Goal: Task Accomplishment & Management: Use online tool/utility

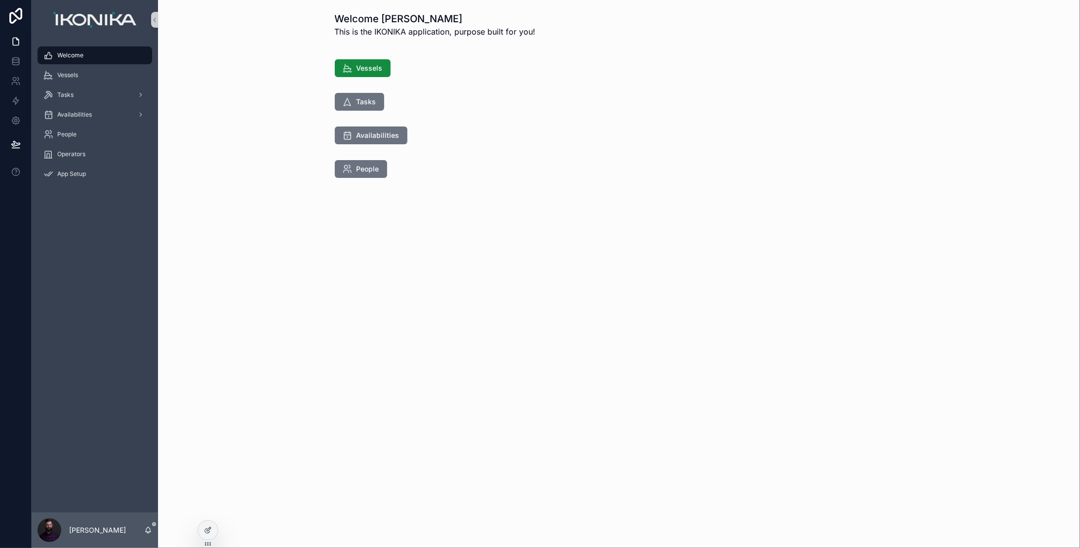
click at [205, 247] on div "Welcome [PERSON_NAME] This is the IKONIKA application, purpose built for you! V…" at bounding box center [619, 130] width 922 height 261
click at [211, 532] on icon at bounding box center [208, 530] width 8 height 8
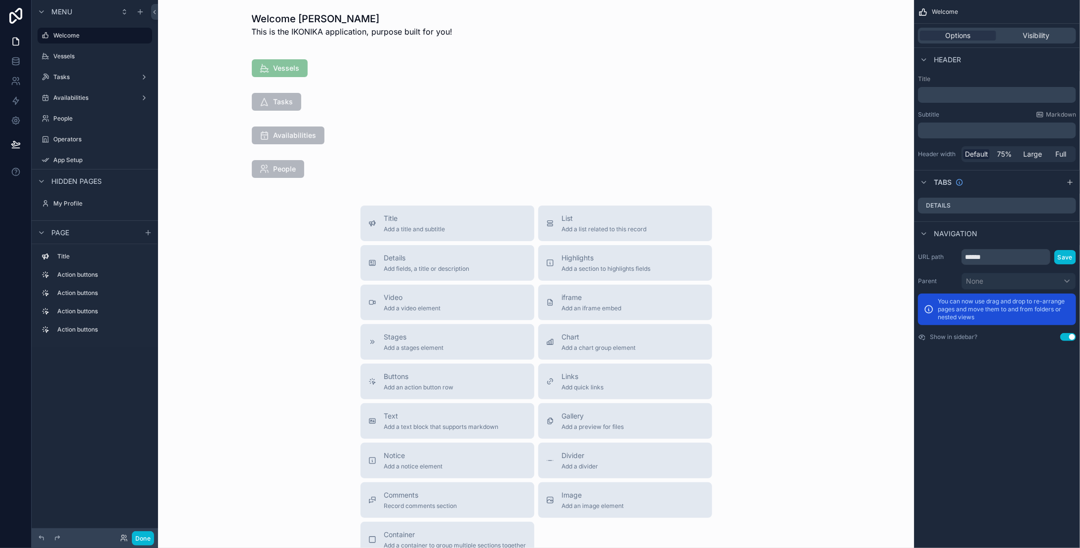
drag, startPoint x: 93, startPoint y: 73, endPoint x: 100, endPoint y: 77, distance: 7.3
click at [93, 73] on label "Tasks" at bounding box center [94, 77] width 83 height 8
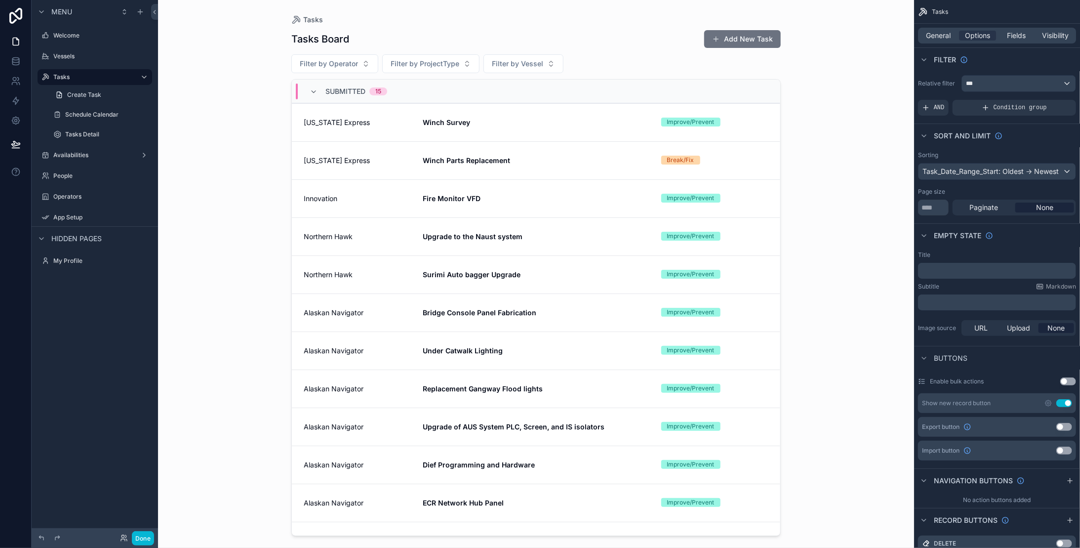
drag, startPoint x: 775, startPoint y: 177, endPoint x: 781, endPoint y: 223, distance: 46.3
click at [781, 223] on div "scrollable content" at bounding box center [536, 268] width 505 height 536
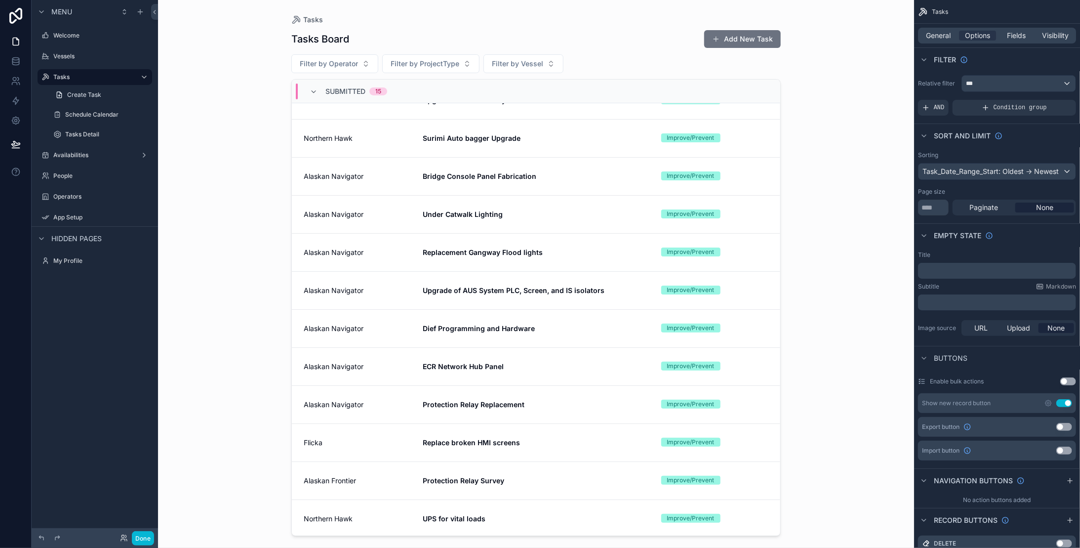
scroll to position [172, 0]
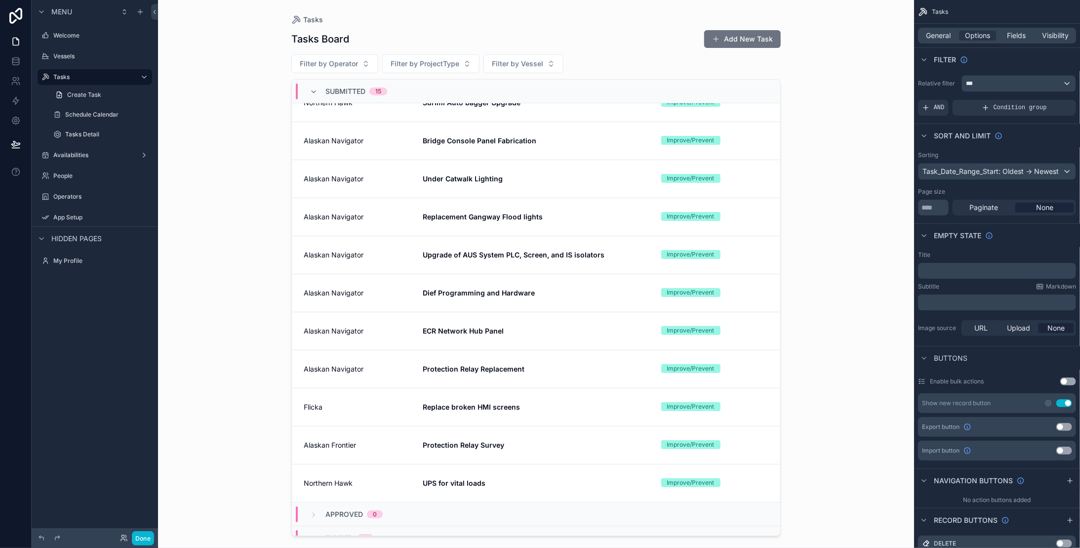
click at [66, 180] on div "People" at bounding box center [101, 176] width 97 height 8
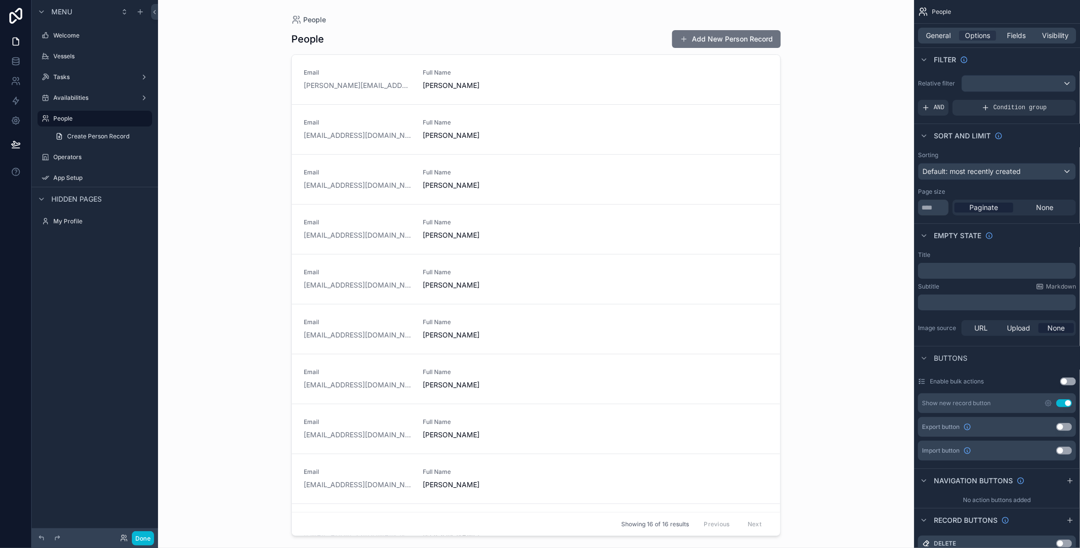
click at [89, 52] on div "Vessels" at bounding box center [101, 56] width 97 height 8
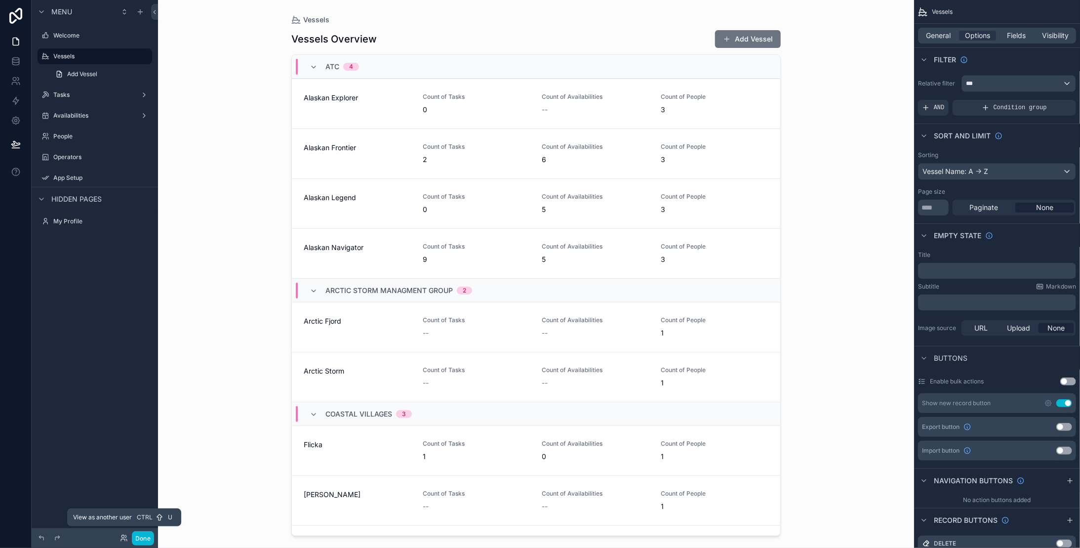
click at [121, 539] on icon at bounding box center [124, 538] width 8 height 8
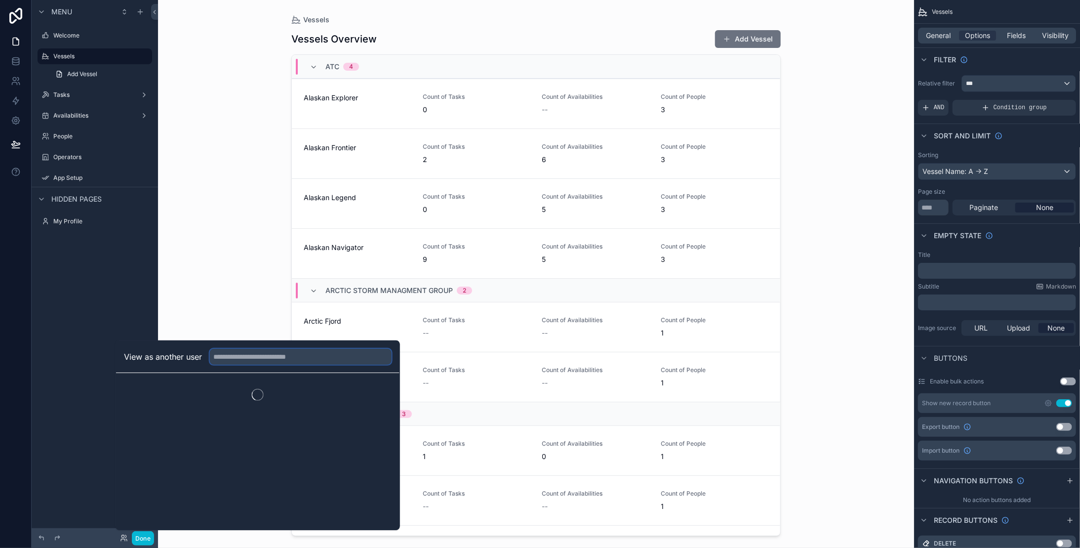
click at [236, 357] on input "text" at bounding box center [301, 357] width 182 height 16
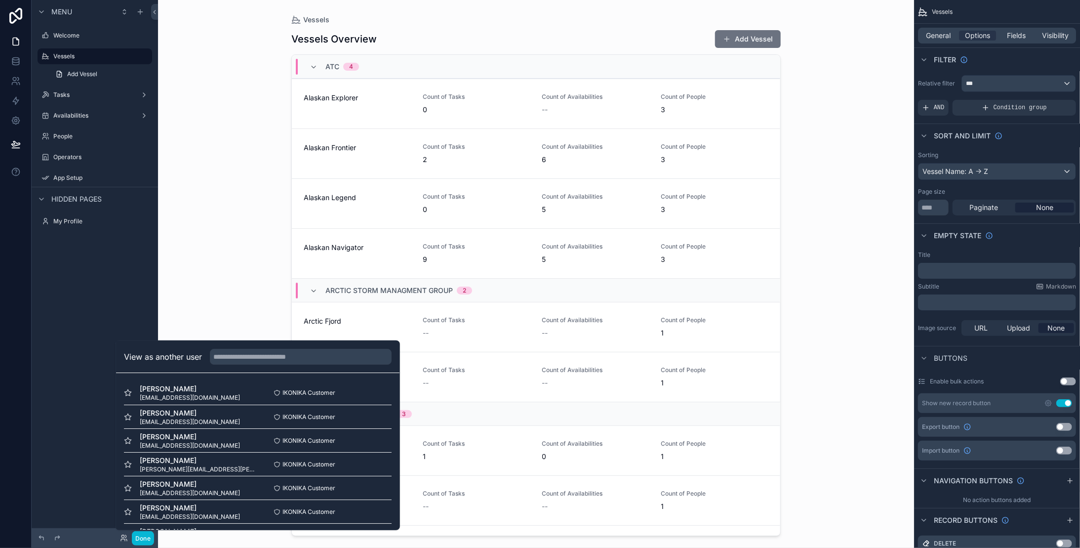
click at [238, 290] on div "Vessels Vessels Overview Add Vessel ATC 4 Alaskan Explorer Count of Tasks 0 Cou…" at bounding box center [536, 274] width 756 height 548
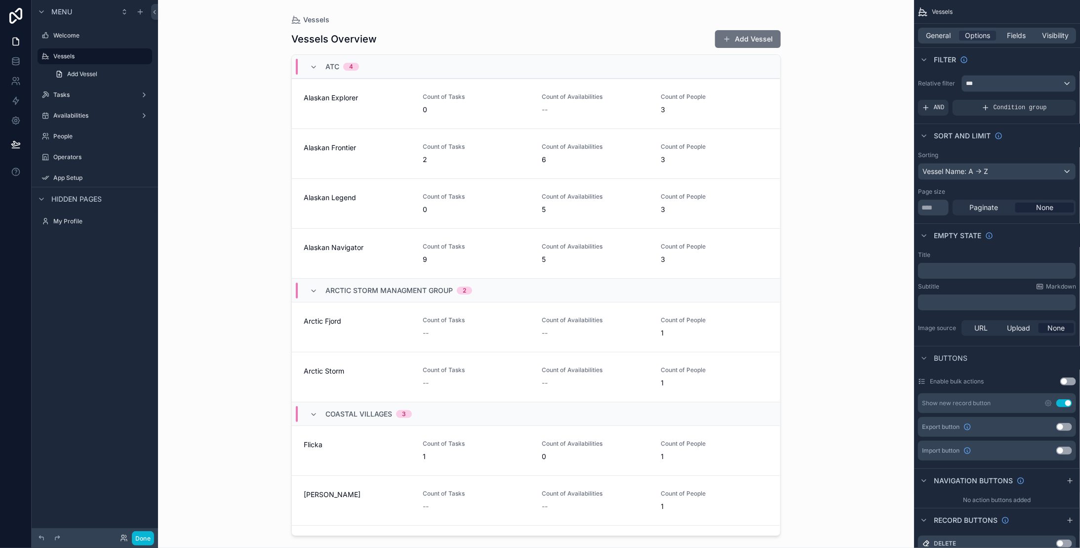
click at [111, 32] on div "Welcome" at bounding box center [101, 36] width 97 height 8
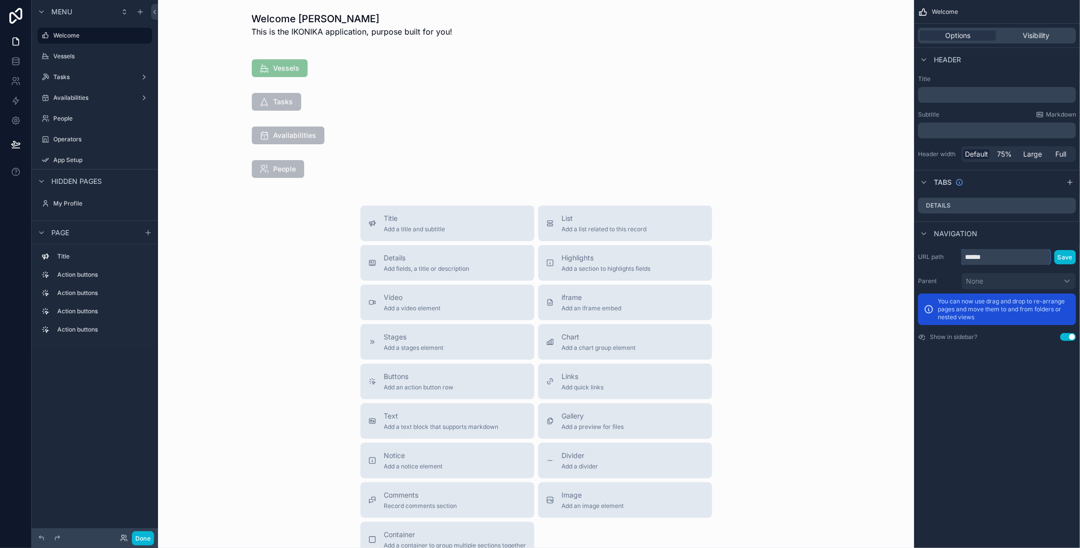
drag, startPoint x: 998, startPoint y: 254, endPoint x: 938, endPoint y: 255, distance: 60.3
click at [938, 255] on div "URL path ****** Save" at bounding box center [997, 257] width 158 height 16
type input "*******"
click at [1079, 282] on div "URL path ******* Save Parent None You can now use drag and drop to re-arrange p…" at bounding box center [997, 295] width 166 height 100
click at [1069, 263] on button "Save" at bounding box center [1066, 257] width 22 height 14
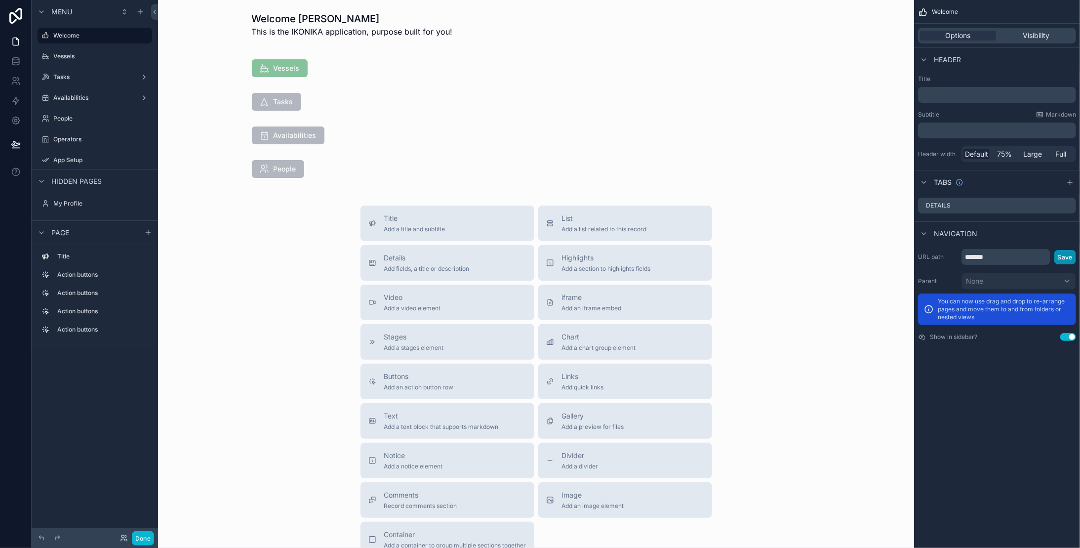
click at [1065, 258] on button "Save" at bounding box center [1066, 257] width 22 height 14
click at [139, 540] on button "Done" at bounding box center [143, 538] width 22 height 14
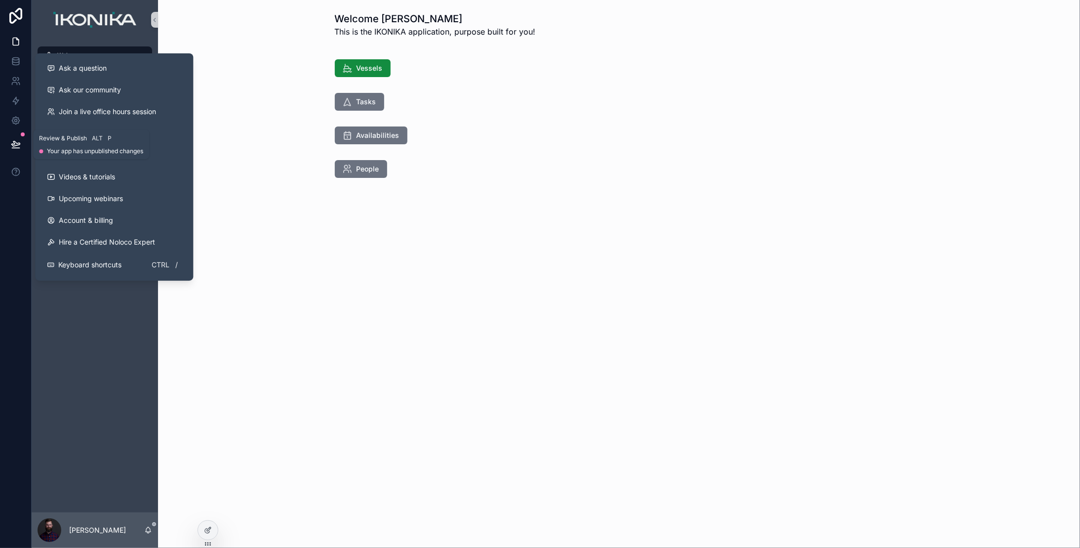
click at [15, 147] on icon at bounding box center [16, 144] width 10 height 10
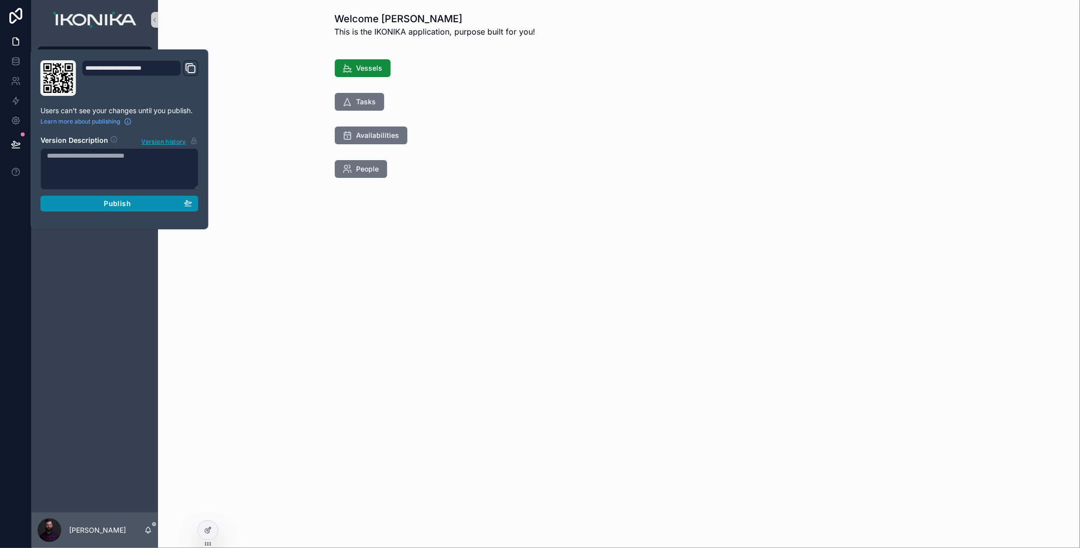
click at [109, 203] on span "Publish" at bounding box center [117, 203] width 27 height 9
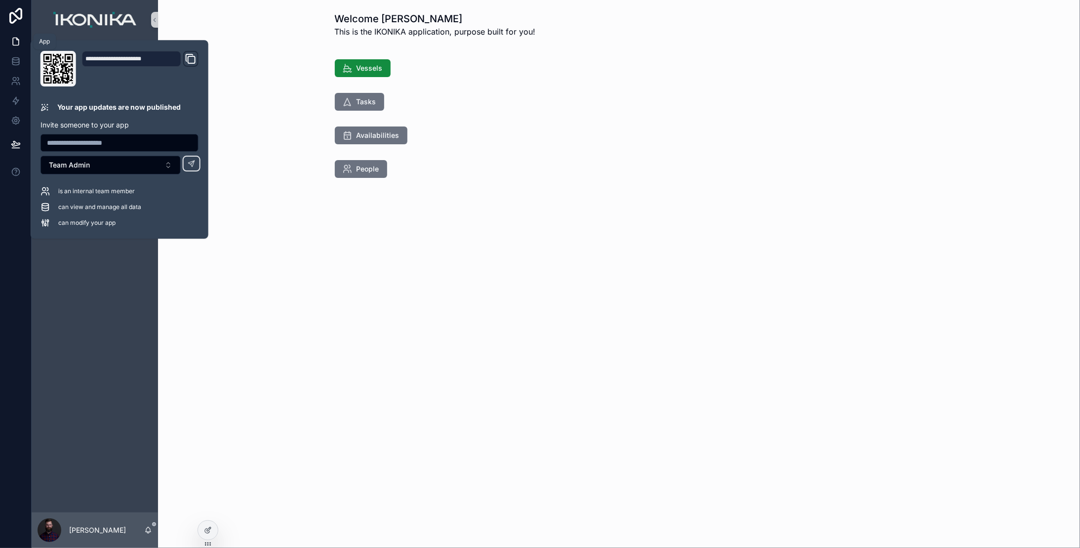
click at [13, 40] on icon at bounding box center [16, 41] width 6 height 7
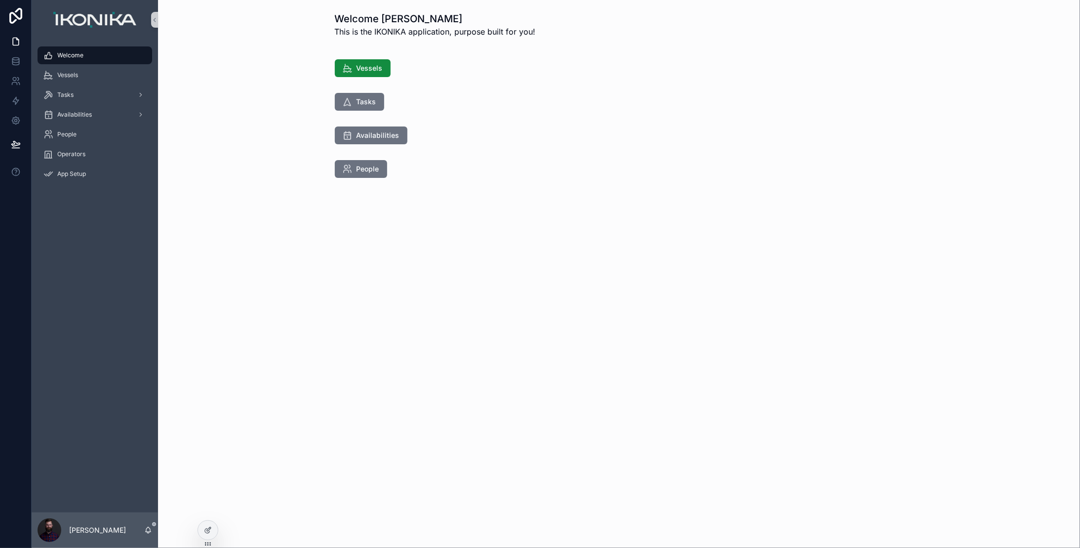
click at [106, 53] on div "Welcome" at bounding box center [94, 55] width 103 height 16
